Goal: Information Seeking & Learning: Learn about a topic

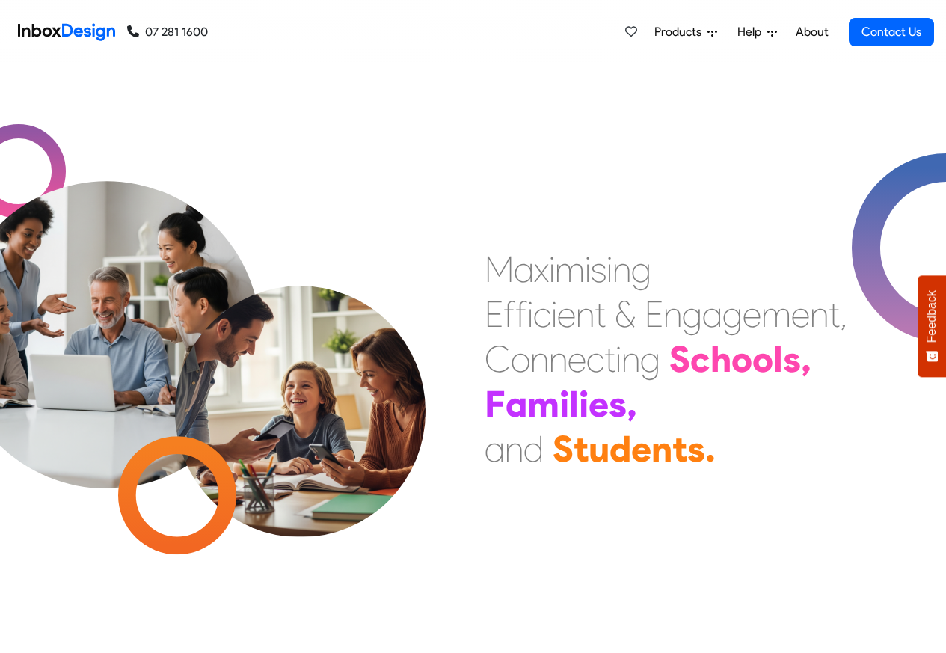
click at [664, 32] on span "Products" at bounding box center [680, 32] width 53 height 18
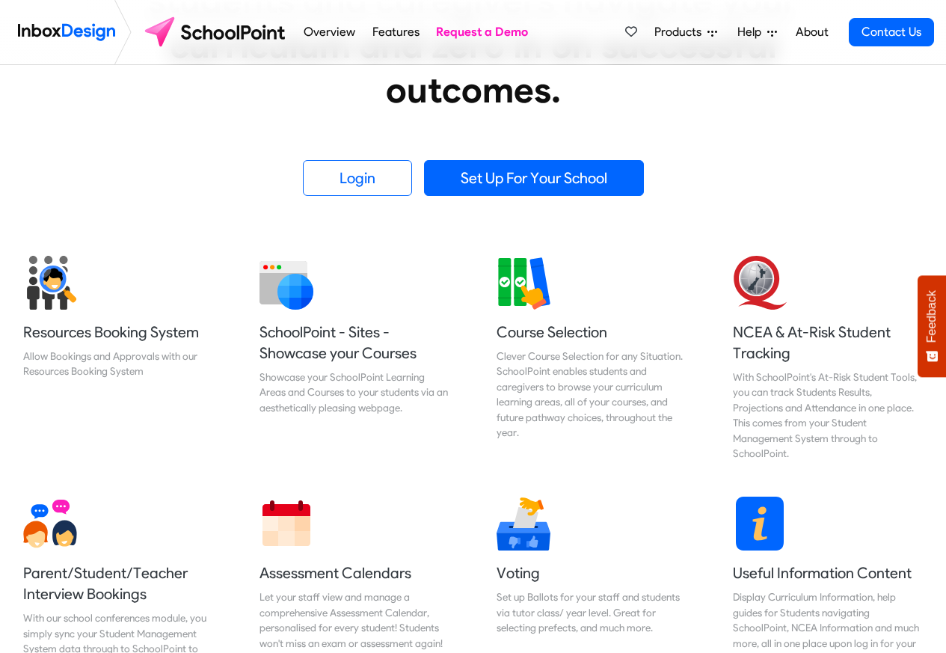
scroll to position [538, 0]
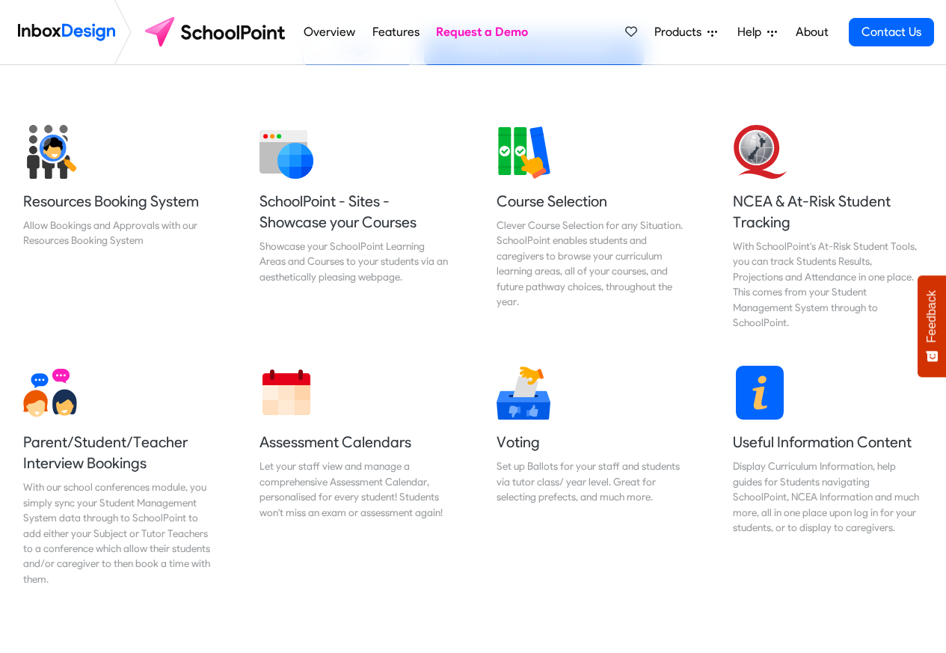
click at [670, 32] on span "Products" at bounding box center [680, 32] width 53 height 18
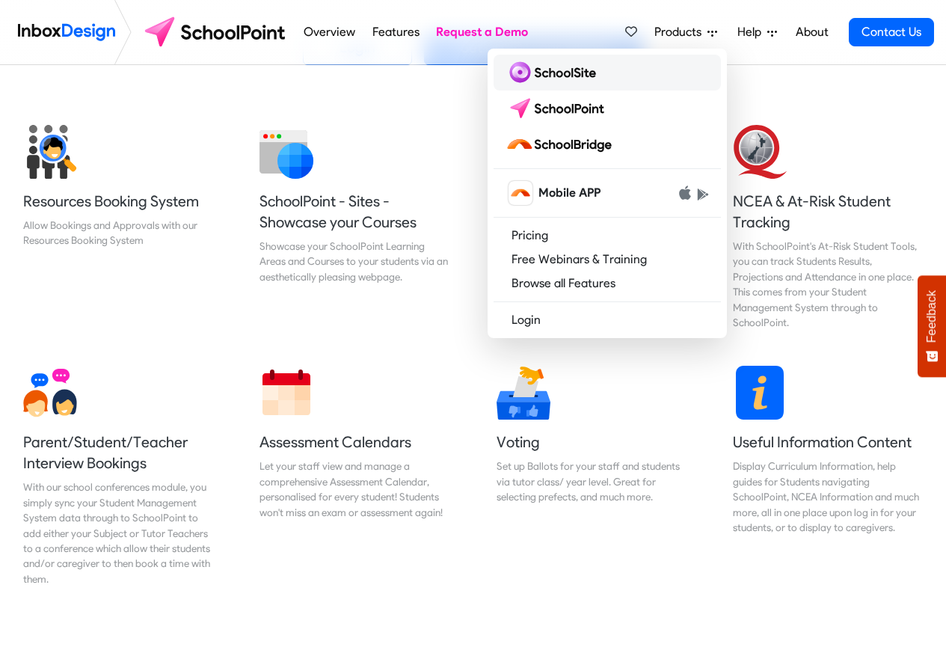
click at [559, 73] on img at bounding box center [553, 73] width 96 height 24
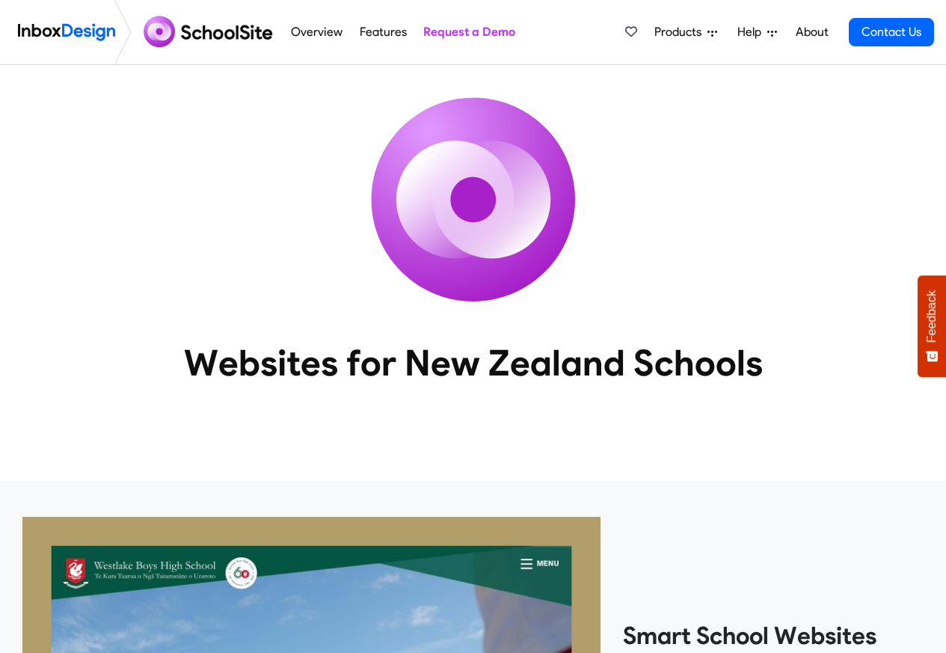
click at [670, 32] on span "Products" at bounding box center [680, 32] width 53 height 18
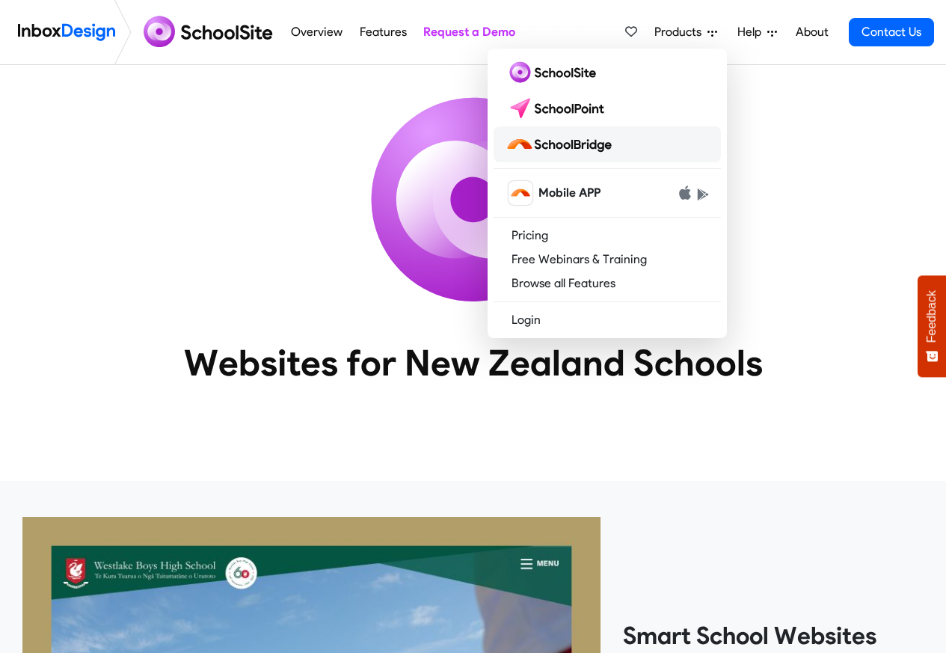
click at [555, 144] on img at bounding box center [561, 144] width 112 height 24
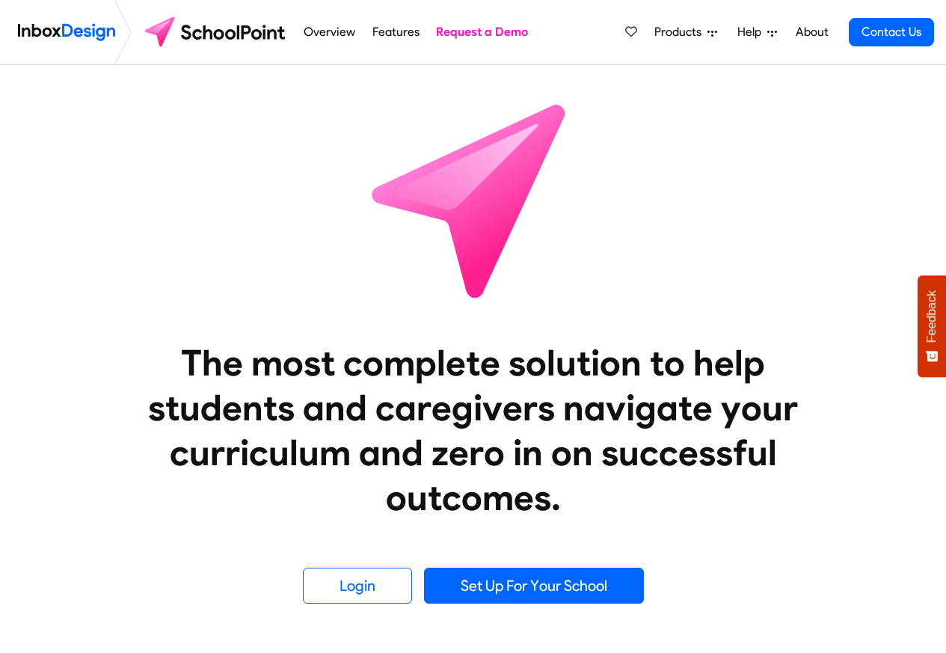
click at [315, 32] on link "Overview" at bounding box center [330, 32] width 60 height 30
